Goal: Information Seeking & Learning: Check status

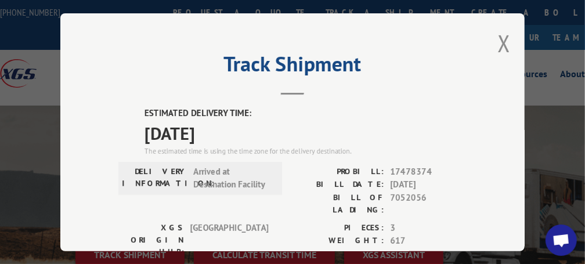
click at [502, 40] on button "Close modal" at bounding box center [504, 43] width 13 height 31
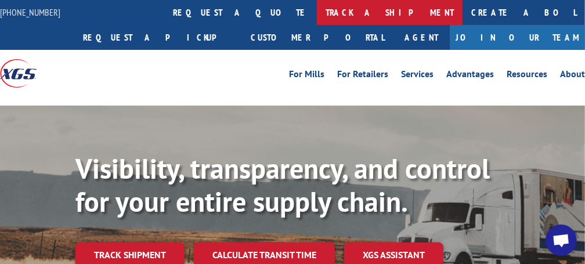
click at [317, 11] on link "track a shipment" at bounding box center [390, 12] width 146 height 25
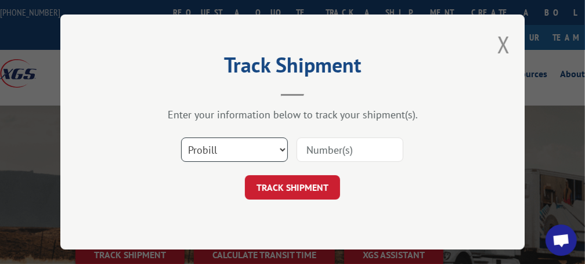
click at [282, 150] on select "Select category... Probill BOL PO" at bounding box center [234, 150] width 107 height 24
select select "po"
click at [181, 138] on select "Select category... Probill BOL PO" at bounding box center [234, 150] width 107 height 24
click at [317, 150] on input at bounding box center [350, 150] width 107 height 24
type input "75639"
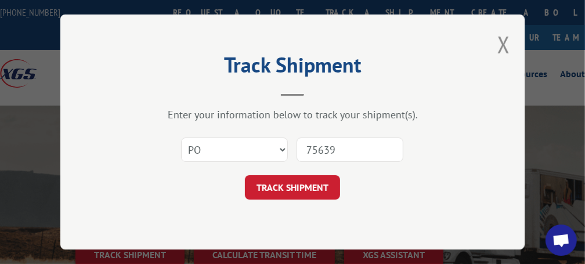
click button "TRACK SHIPMENT" at bounding box center [292, 187] width 95 height 24
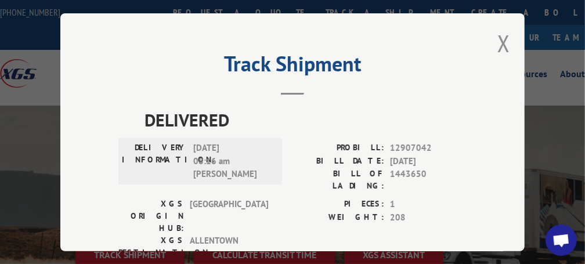
click at [498, 34] on button "Close modal" at bounding box center [504, 43] width 13 height 31
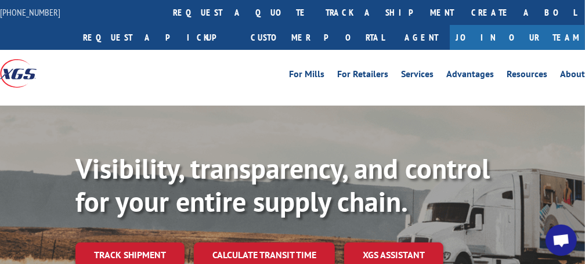
click at [317, 17] on link "track a shipment" at bounding box center [390, 12] width 146 height 25
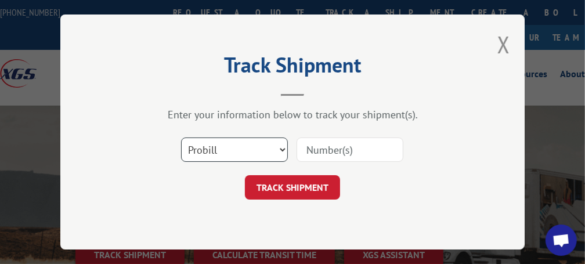
click at [246, 149] on select "Select category... Probill BOL PO" at bounding box center [234, 150] width 107 height 24
select select "bol"
click at [181, 138] on select "Select category... Probill BOL PO" at bounding box center [234, 150] width 107 height 24
click at [342, 149] on input at bounding box center [350, 150] width 107 height 24
type input "472358"
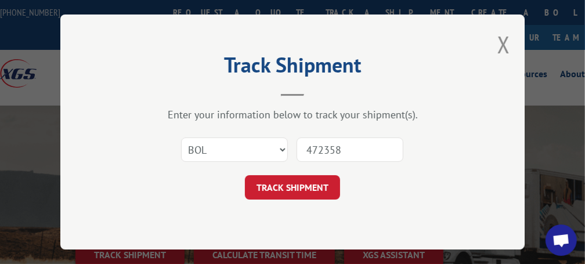
click button "TRACK SHIPMENT" at bounding box center [292, 187] width 95 height 24
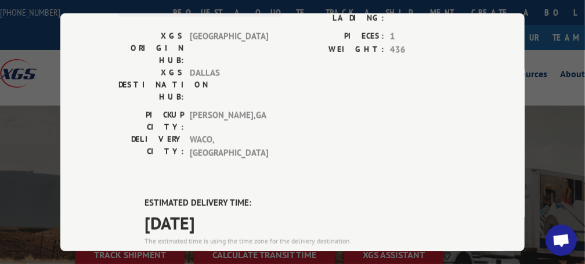
scroll to position [697, 0]
